Goal: Task Accomplishment & Management: Use online tool/utility

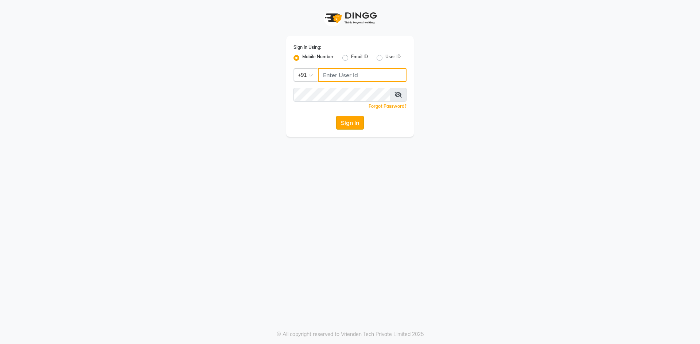
type input "7509164000"
click at [358, 122] on button "Sign In" at bounding box center [350, 123] width 28 height 14
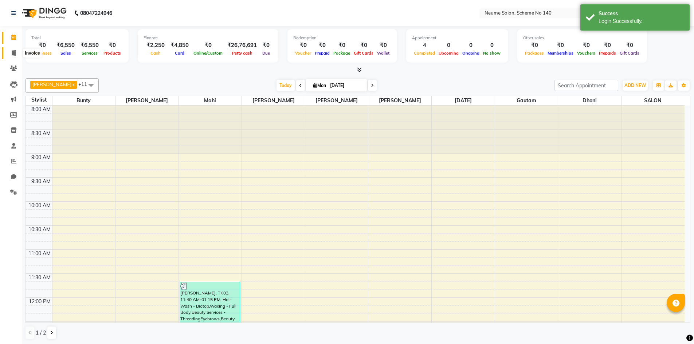
click at [13, 49] on span at bounding box center [13, 53] width 13 height 8
select select "service"
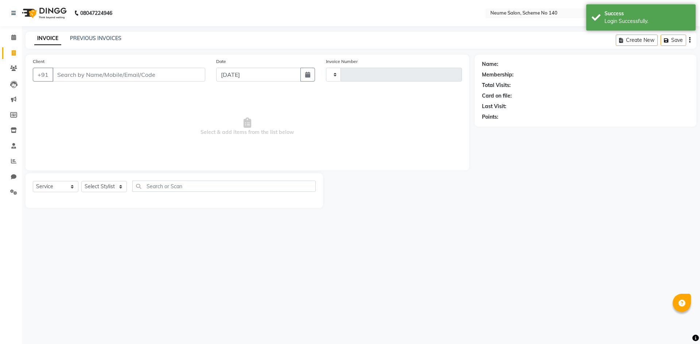
type input "2559"
select select "8098"
click at [98, 74] on input "Client" at bounding box center [128, 75] width 153 height 14
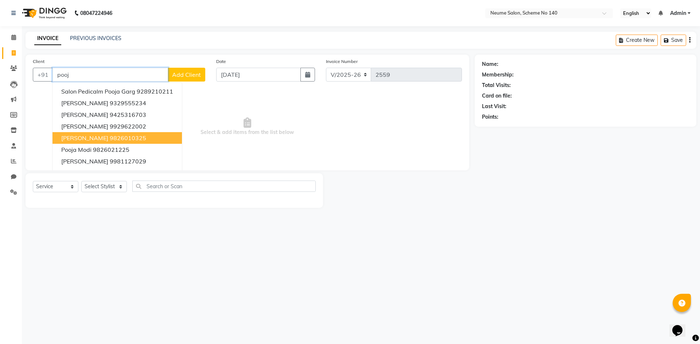
click at [110, 136] on ngb-highlight "9826010325" at bounding box center [128, 137] width 36 height 7
type input "9826010325"
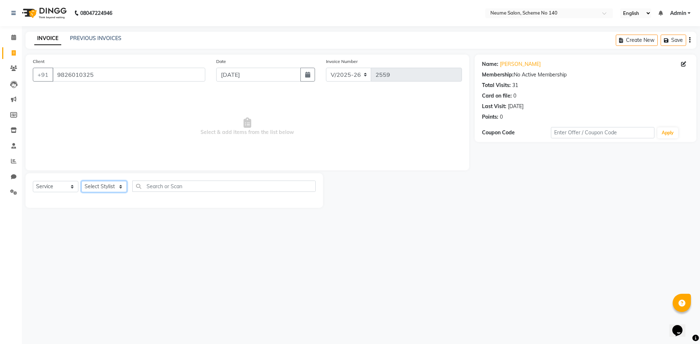
click at [100, 190] on select "Select Stylist [PERSON_NAME] Bunty Dhoni Gautam [DATE][PERSON_NAME] Mahi [PERSO…" at bounding box center [104, 186] width 46 height 11
select select "75325"
click at [81, 181] on select "Select Stylist [PERSON_NAME] Bunty Dhoni Gautam [DATE][PERSON_NAME] Mahi [PERSO…" at bounding box center [104, 186] width 46 height 11
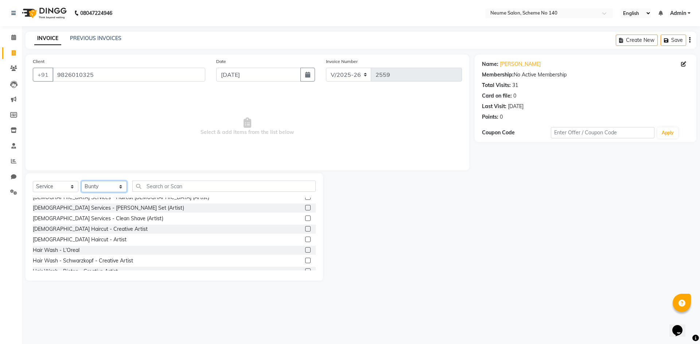
scroll to position [73, 0]
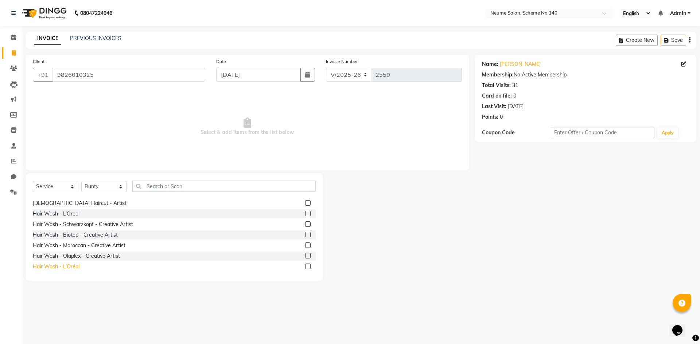
click at [74, 269] on div "Hair Wash - L’Oréal" at bounding box center [56, 267] width 47 height 8
checkbox input "false"
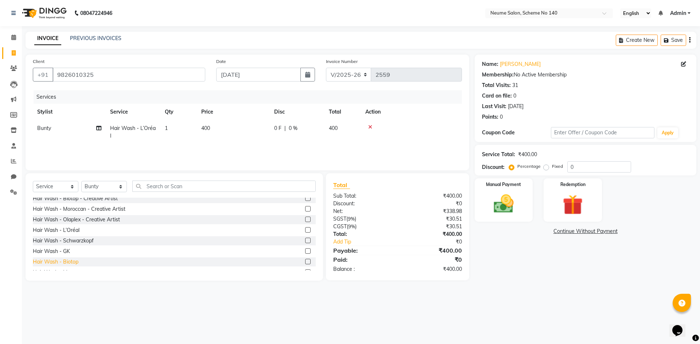
scroll to position [182, 0]
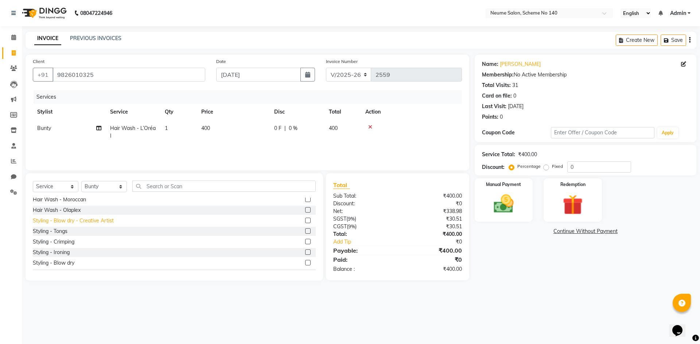
click at [82, 222] on div "Styling - Blow dry - Creative Artist" at bounding box center [73, 221] width 81 height 8
checkbox input "false"
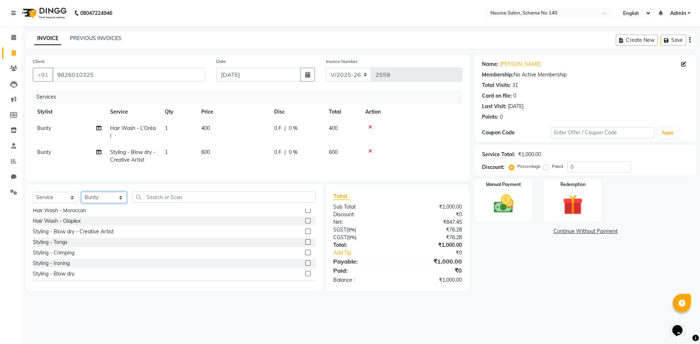
click at [95, 203] on select "Select Stylist [PERSON_NAME] Bunty Dhoni Gautam [DATE][PERSON_NAME] Mahi [PERSO…" at bounding box center [104, 197] width 46 height 11
select select "75330"
click at [81, 198] on select "Select Stylist [PERSON_NAME] Bunty Dhoni Gautam [DATE][PERSON_NAME] Mahi [PERSO…" at bounding box center [104, 197] width 46 height 11
click at [146, 209] on div "Select Service Product Membership Package Voucher Prepaid Gift Card Select Styl…" at bounding box center [174, 200] width 283 height 17
click at [151, 197] on input "text" at bounding box center [223, 197] width 183 height 11
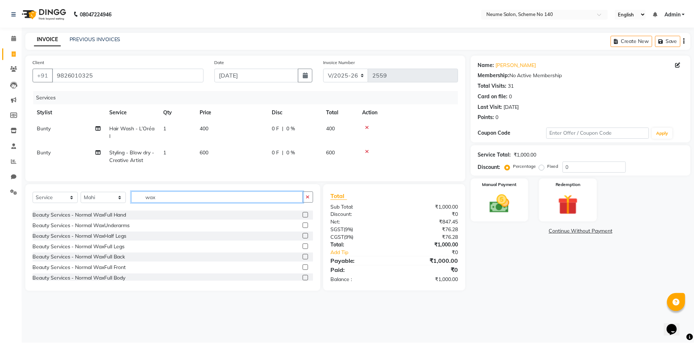
scroll to position [146, 0]
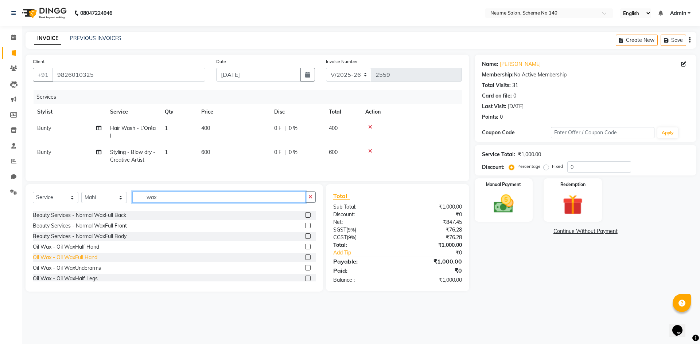
type input "wax"
click at [85, 262] on div "Oil Wax - Oil WaxFull Hand" at bounding box center [65, 258] width 65 height 8
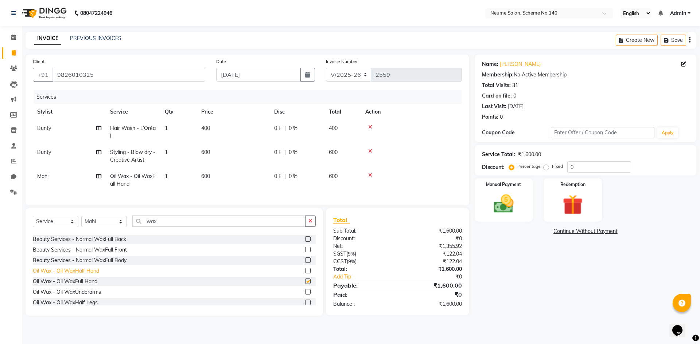
checkbox input "false"
click at [84, 296] on div "Oil Wax - Oil WaxUnderarms" at bounding box center [67, 293] width 68 height 8
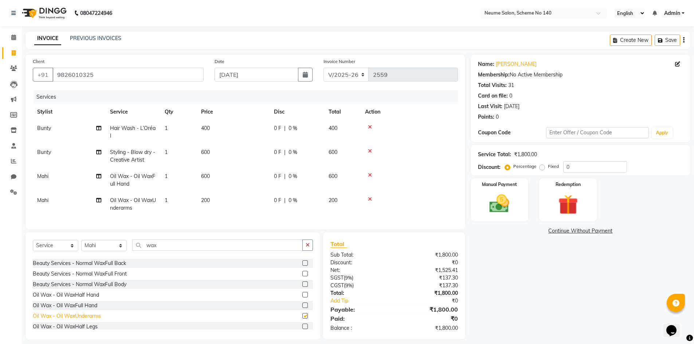
checkbox input "false"
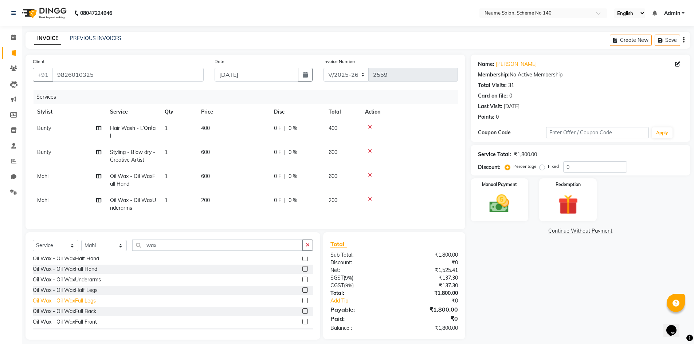
click at [78, 304] on div "Oil Wax - Oil WaxFull Legs" at bounding box center [64, 301] width 63 height 8
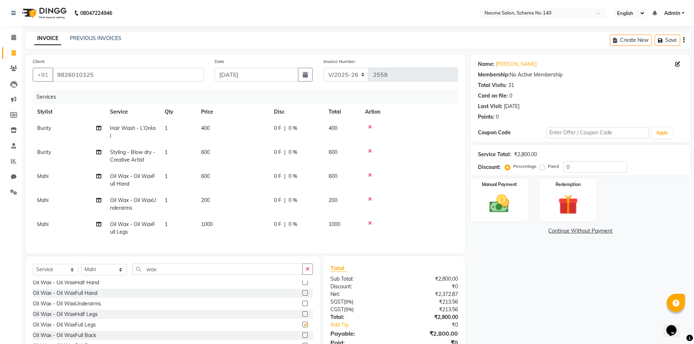
checkbox input "false"
click at [164, 273] on input "wax" at bounding box center [217, 269] width 171 height 11
type input "w"
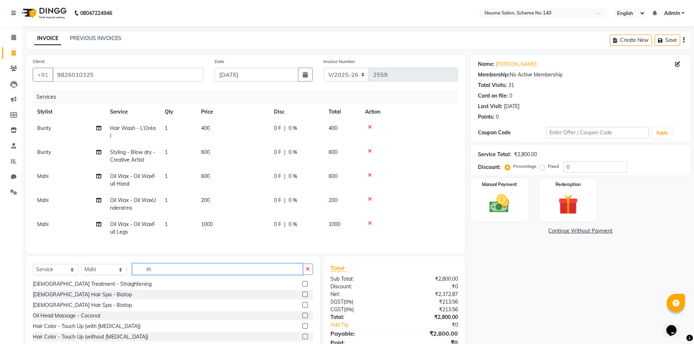
scroll to position [0, 0]
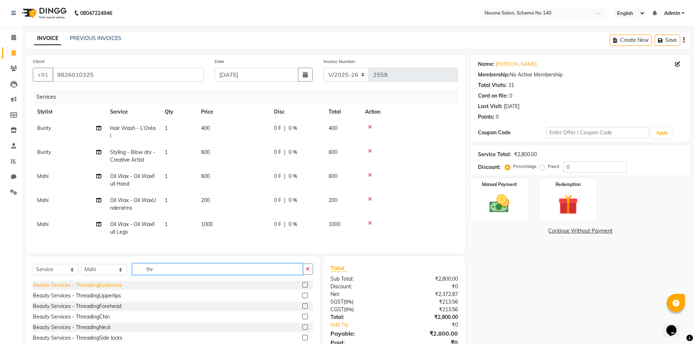
type input "thr"
click at [117, 289] on div "Beauty Services - ThreadingEyebrows" at bounding box center [77, 286] width 89 height 8
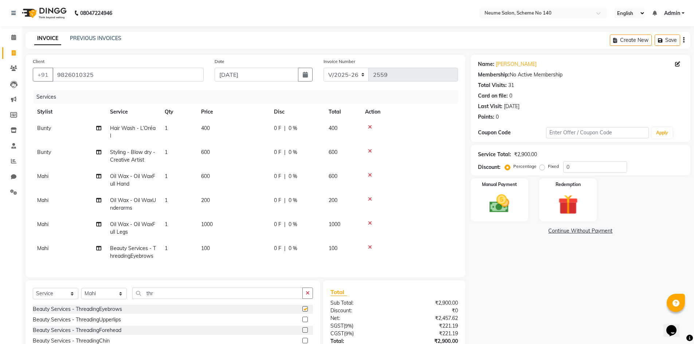
checkbox input "false"
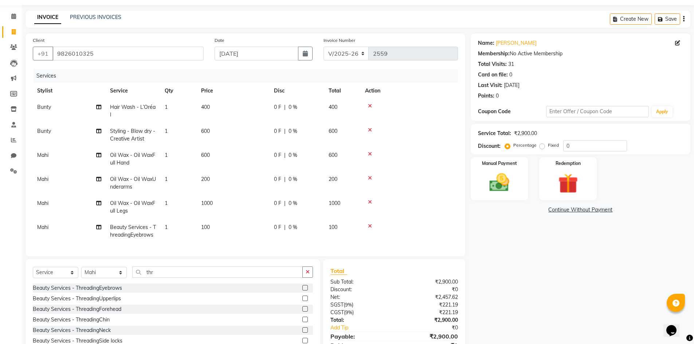
scroll to position [57, 0]
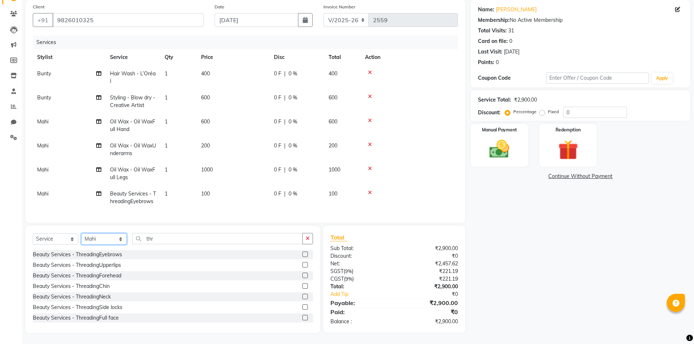
click at [110, 235] on select "Select Stylist [PERSON_NAME] Bunty Dhoni Gautam [DATE][PERSON_NAME] Mahi [PERSO…" at bounding box center [104, 239] width 46 height 11
select select "81118"
click at [81, 234] on select "Select Stylist [PERSON_NAME] Bunty Dhoni Gautam [DATE][PERSON_NAME] Mahi [PERSO…" at bounding box center [104, 239] width 46 height 11
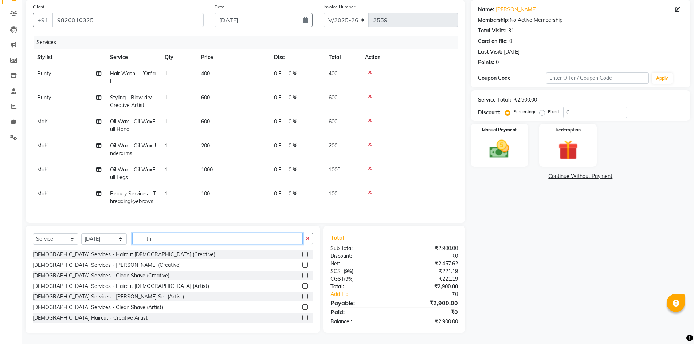
click at [157, 240] on input "thr" at bounding box center [217, 238] width 171 height 11
type input "t"
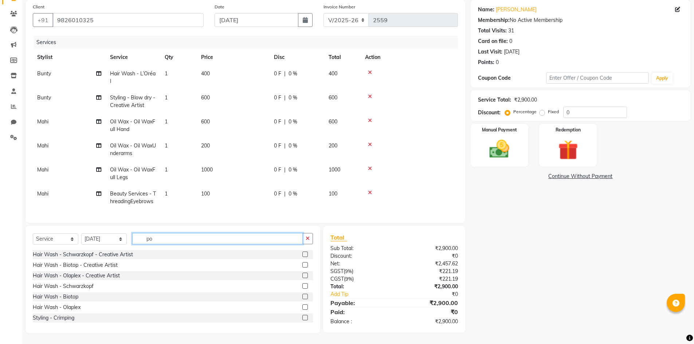
scroll to position [56, 0]
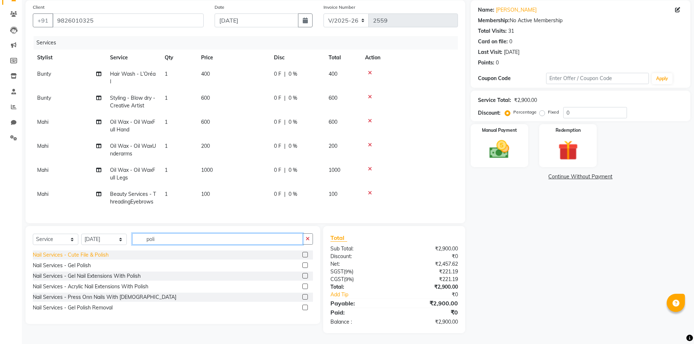
type input "poli"
click at [93, 257] on div "Nail Services - Cute File & Polish" at bounding box center [71, 255] width 76 height 8
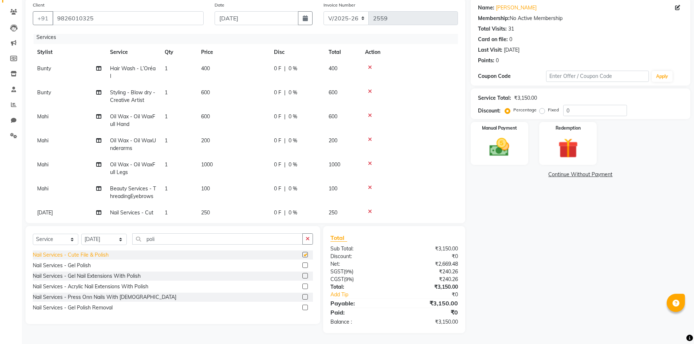
checkbox input "false"
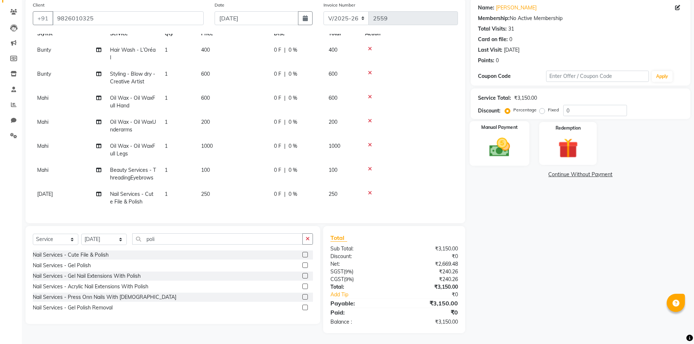
click at [515, 141] on img at bounding box center [500, 148] width 34 height 24
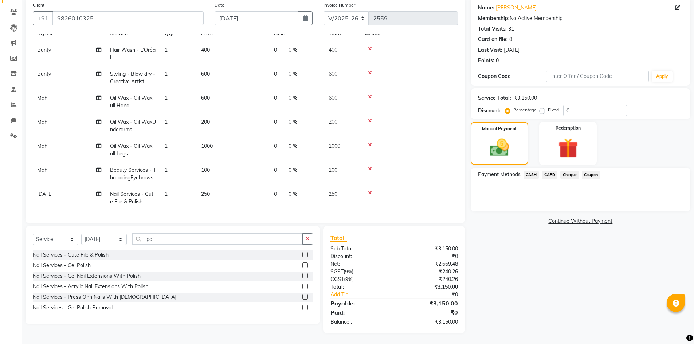
click at [533, 177] on span "CASH" at bounding box center [532, 175] width 16 height 8
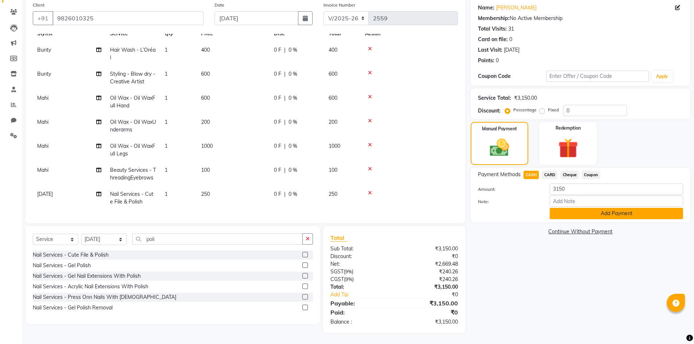
click at [567, 211] on button "Add Payment" at bounding box center [616, 213] width 133 height 11
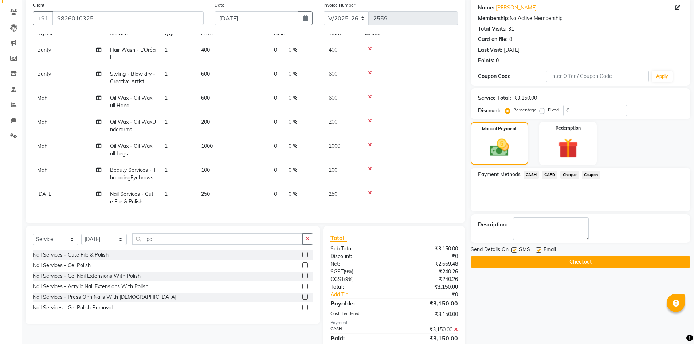
click at [571, 259] on button "Checkout" at bounding box center [581, 262] width 220 height 11
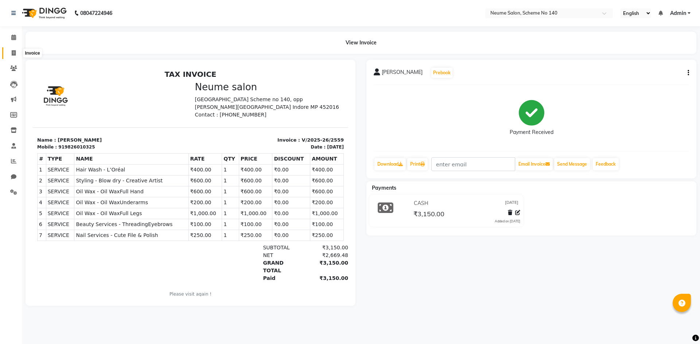
click at [14, 52] on icon at bounding box center [14, 52] width 4 height 5
select select "service"
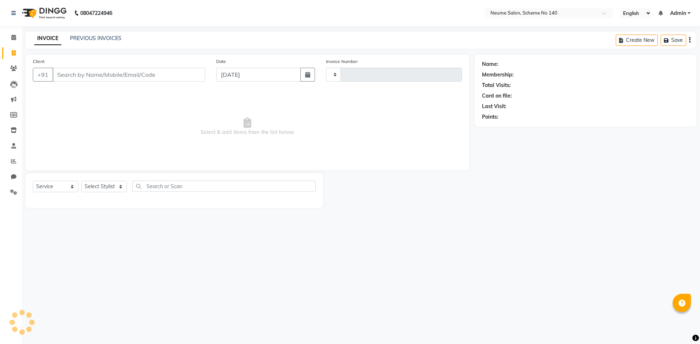
type input "2560"
select select "8098"
